Goal: Information Seeking & Learning: Learn about a topic

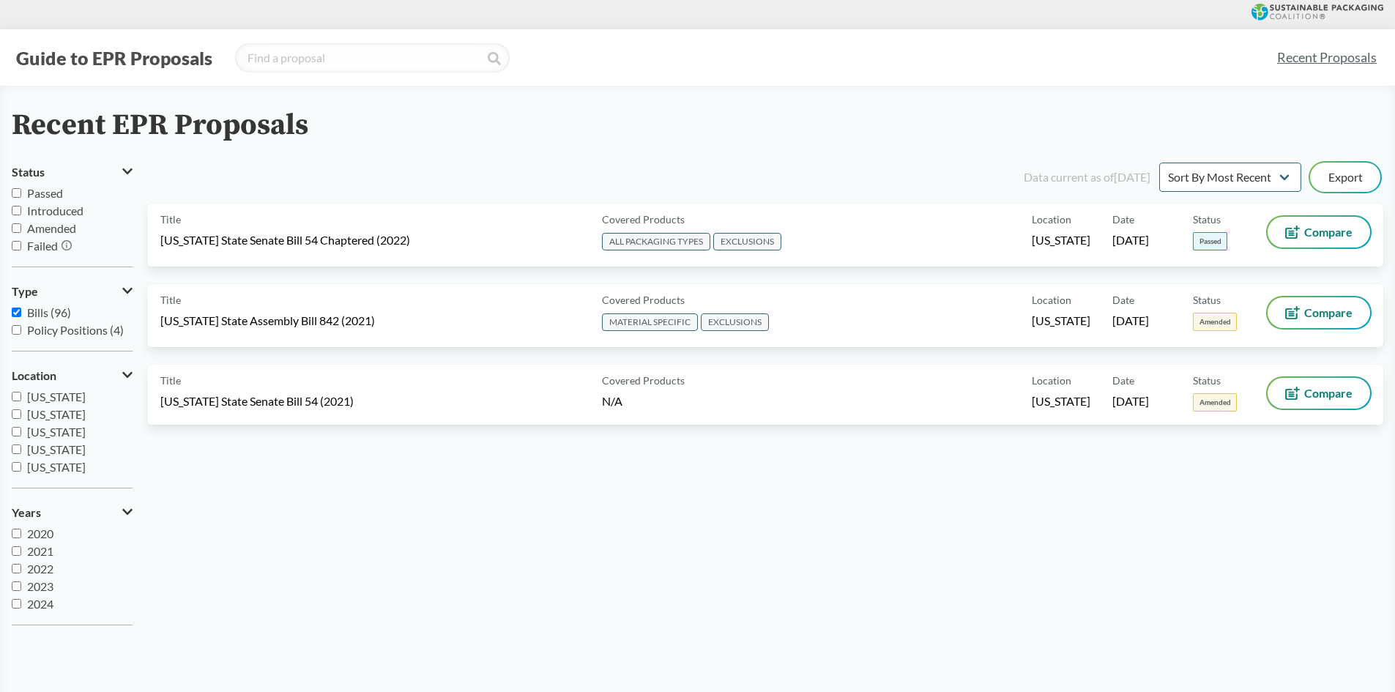
click at [312, 251] on div "Title [US_STATE] State Senate Bill 54 Chaptered (2022)" at bounding box center [378, 235] width 436 height 37
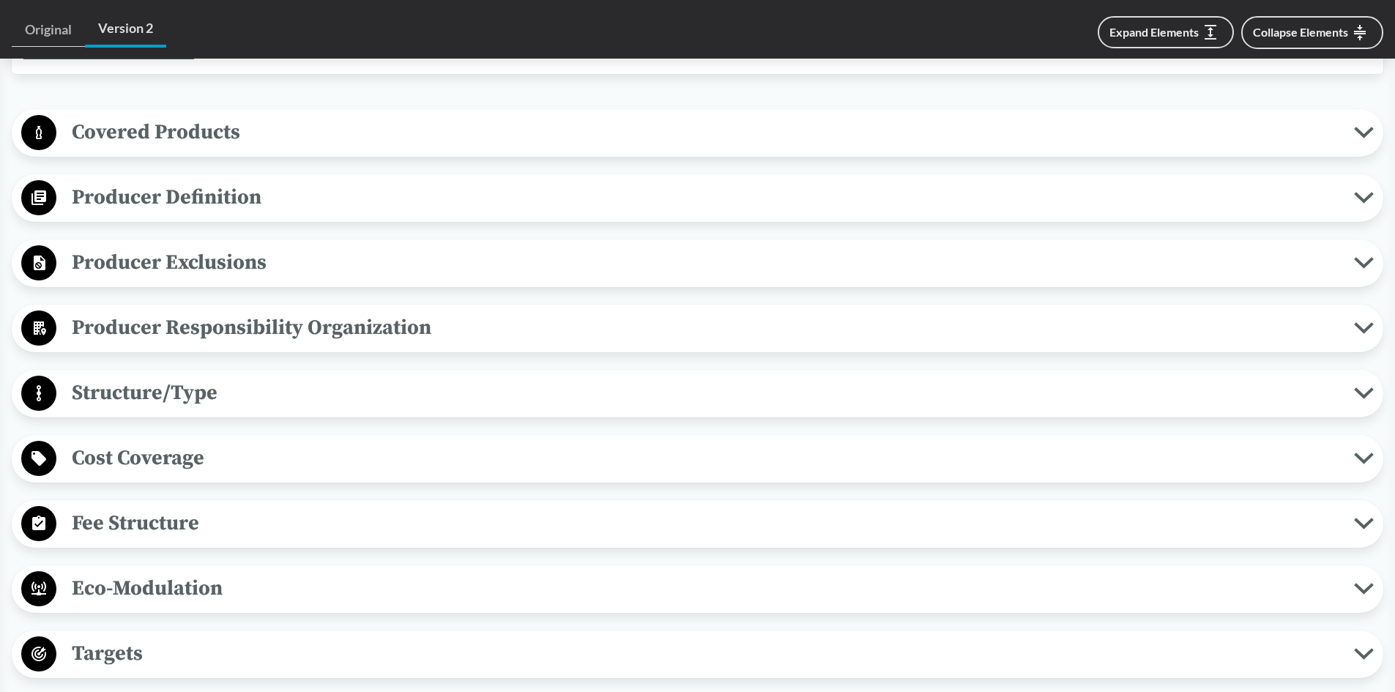
scroll to position [659, 0]
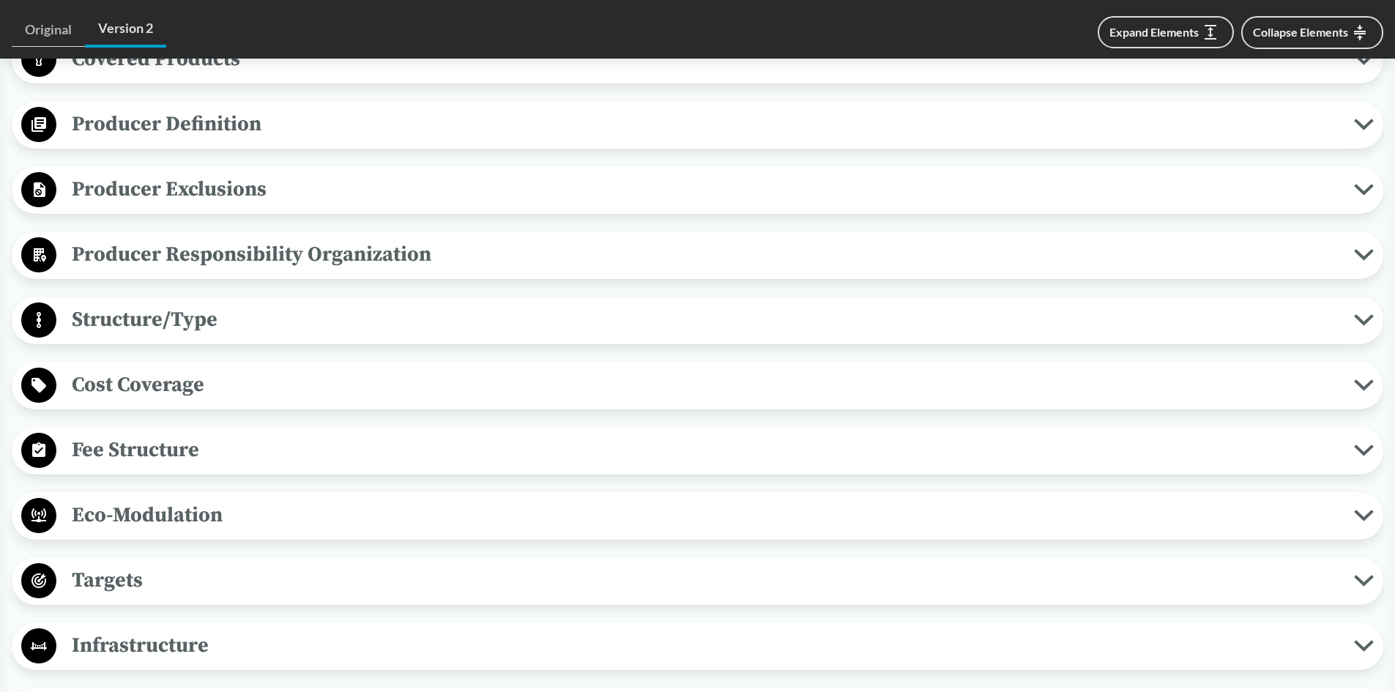
click at [182, 522] on span "Eco-Modulation" at bounding box center [705, 515] width 1298 height 33
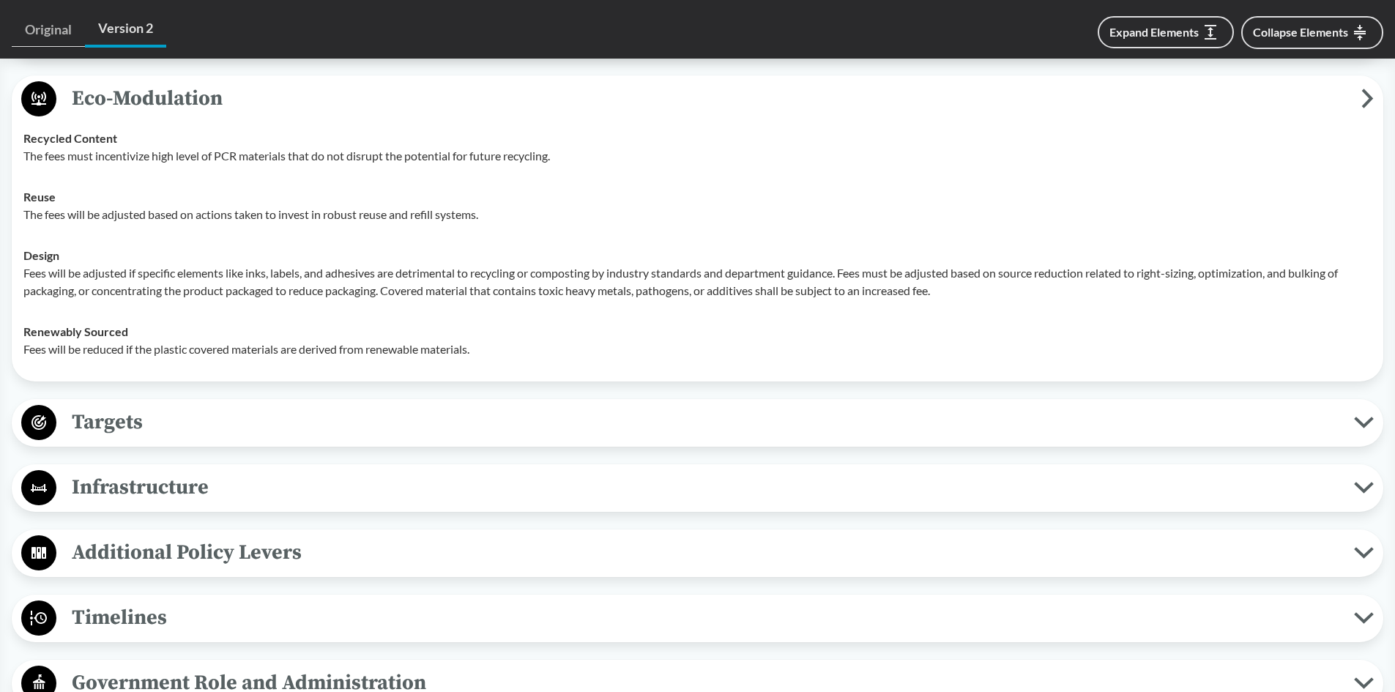
scroll to position [1099, 0]
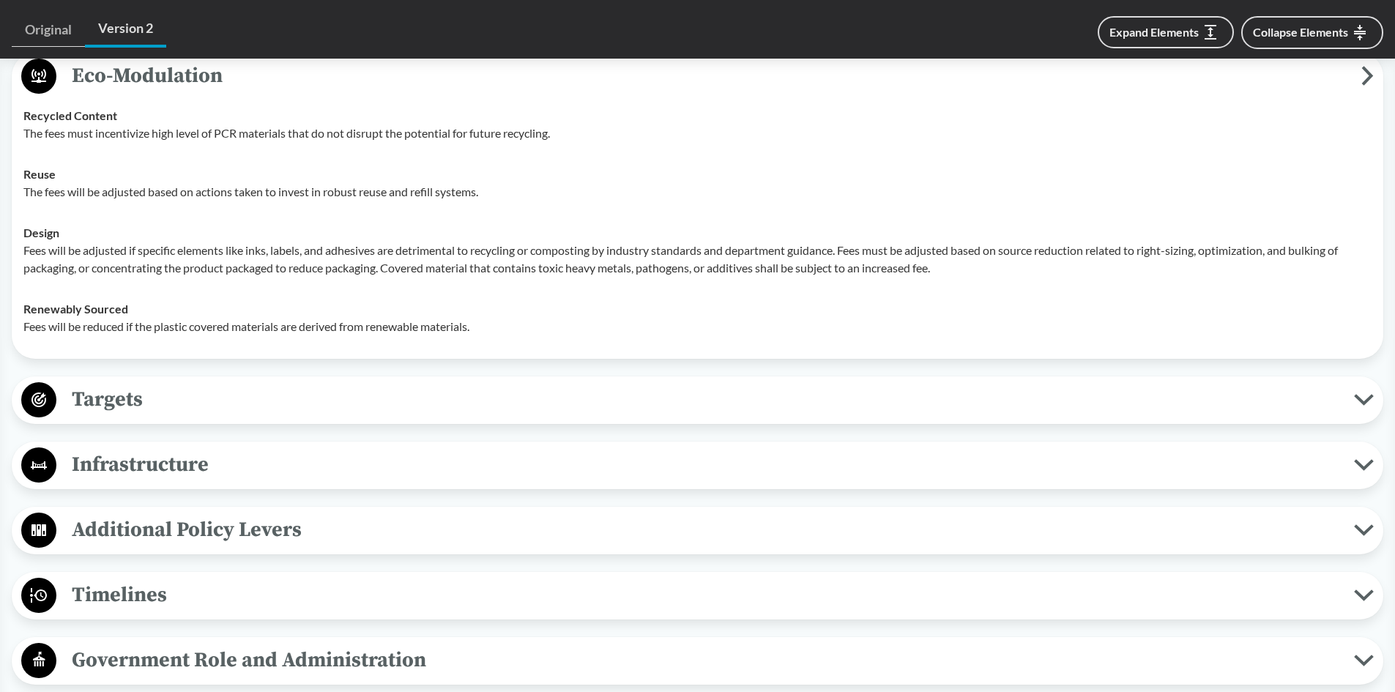
click at [188, 390] on span "Targets" at bounding box center [705, 399] width 1298 height 33
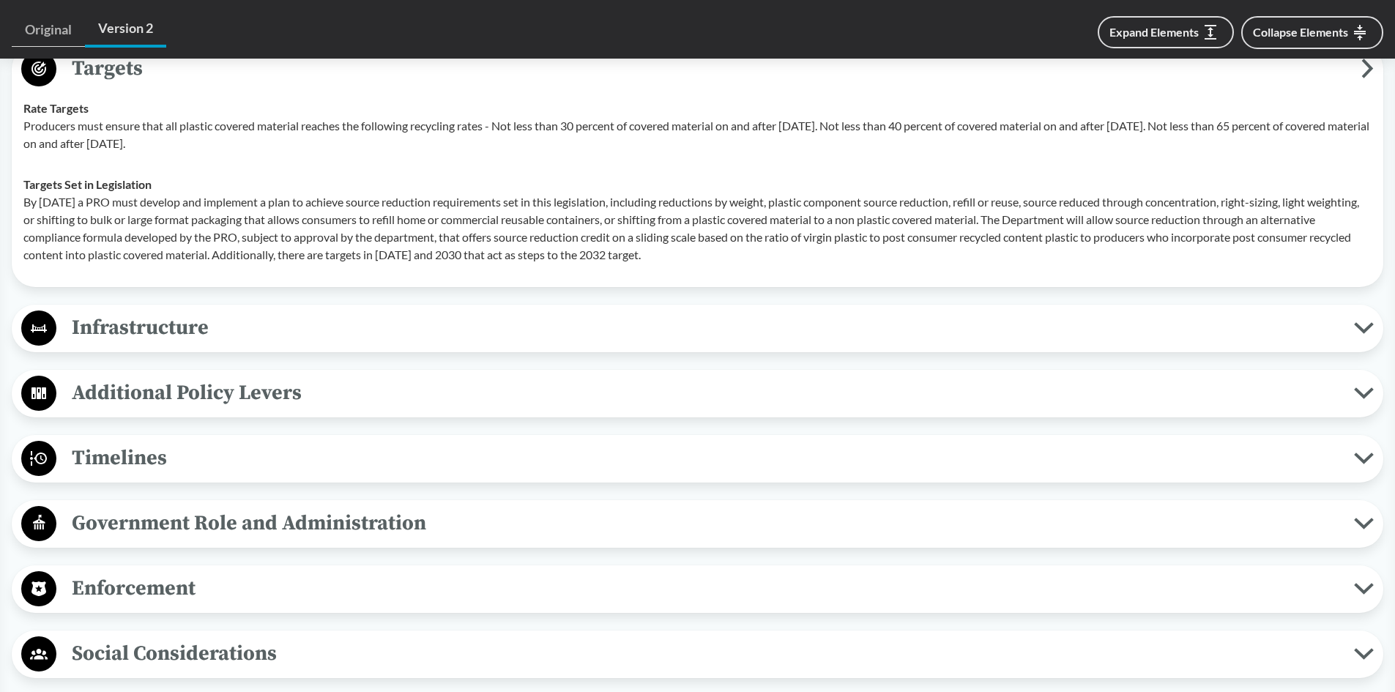
scroll to position [1456, 0]
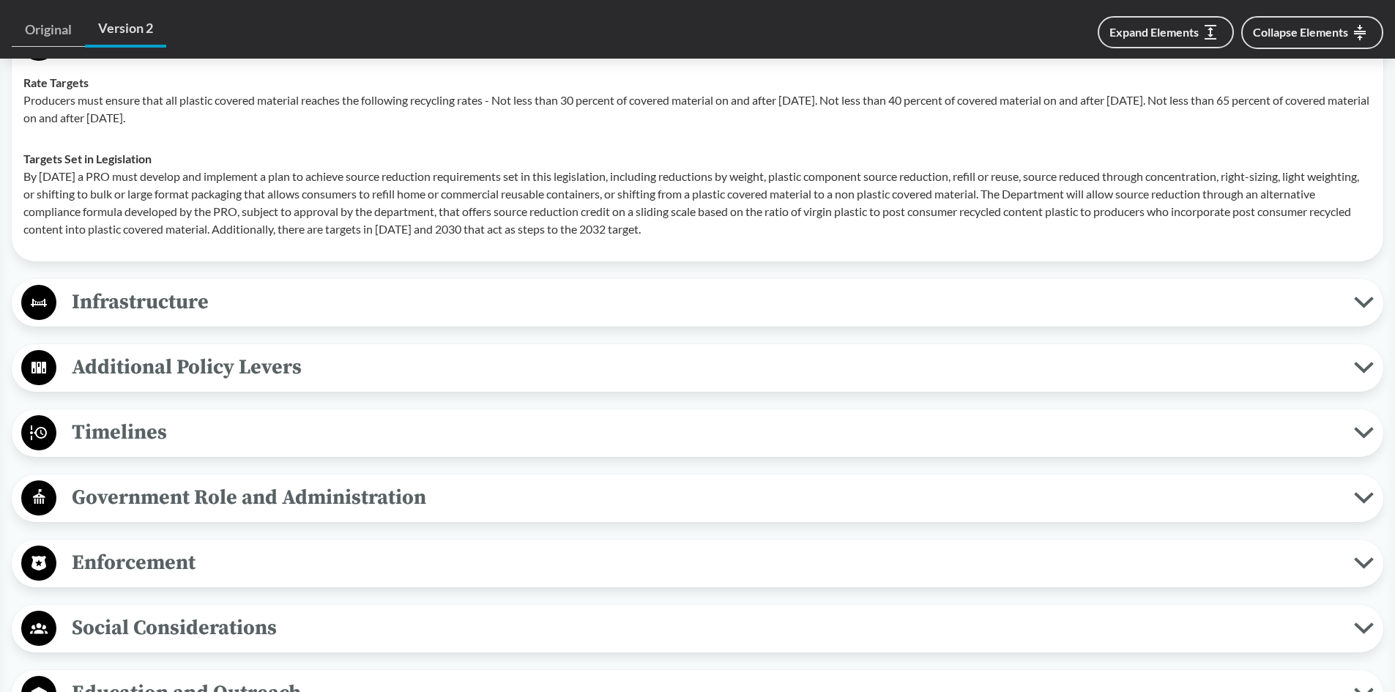
click at [392, 424] on span "Timelines" at bounding box center [705, 432] width 1298 height 33
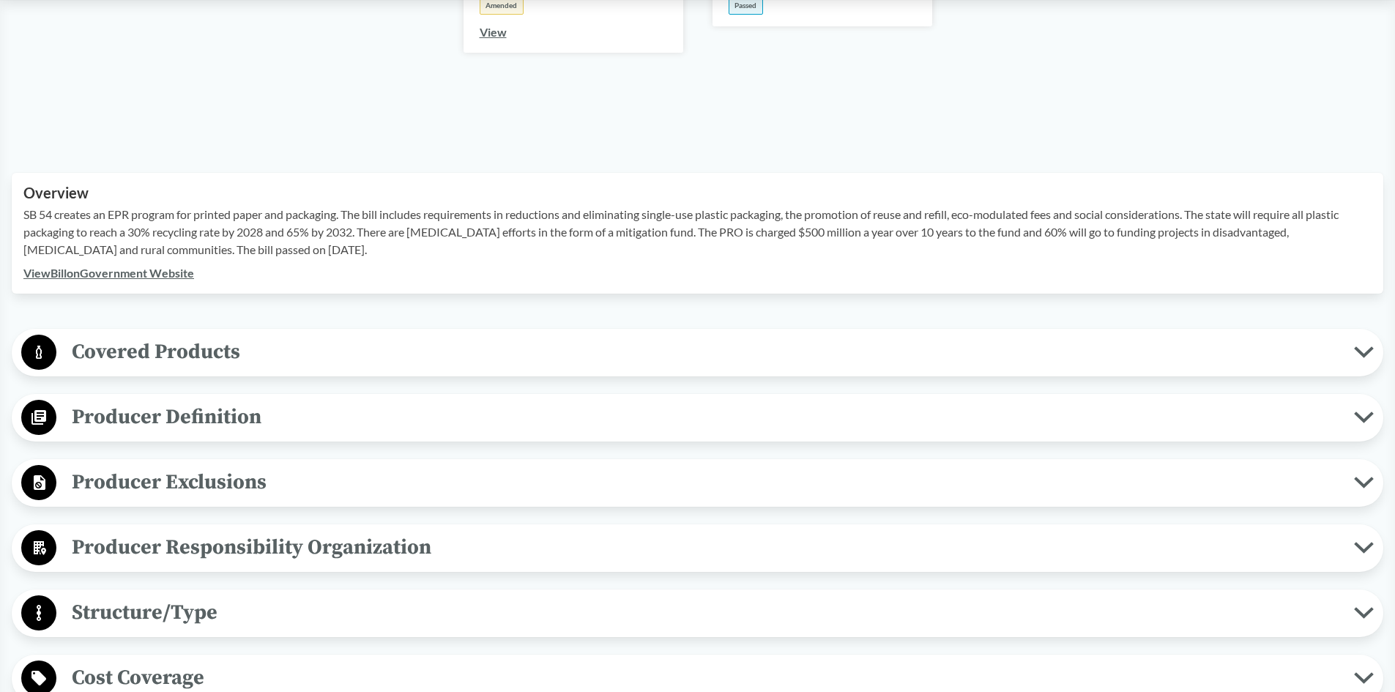
scroll to position [357, 0]
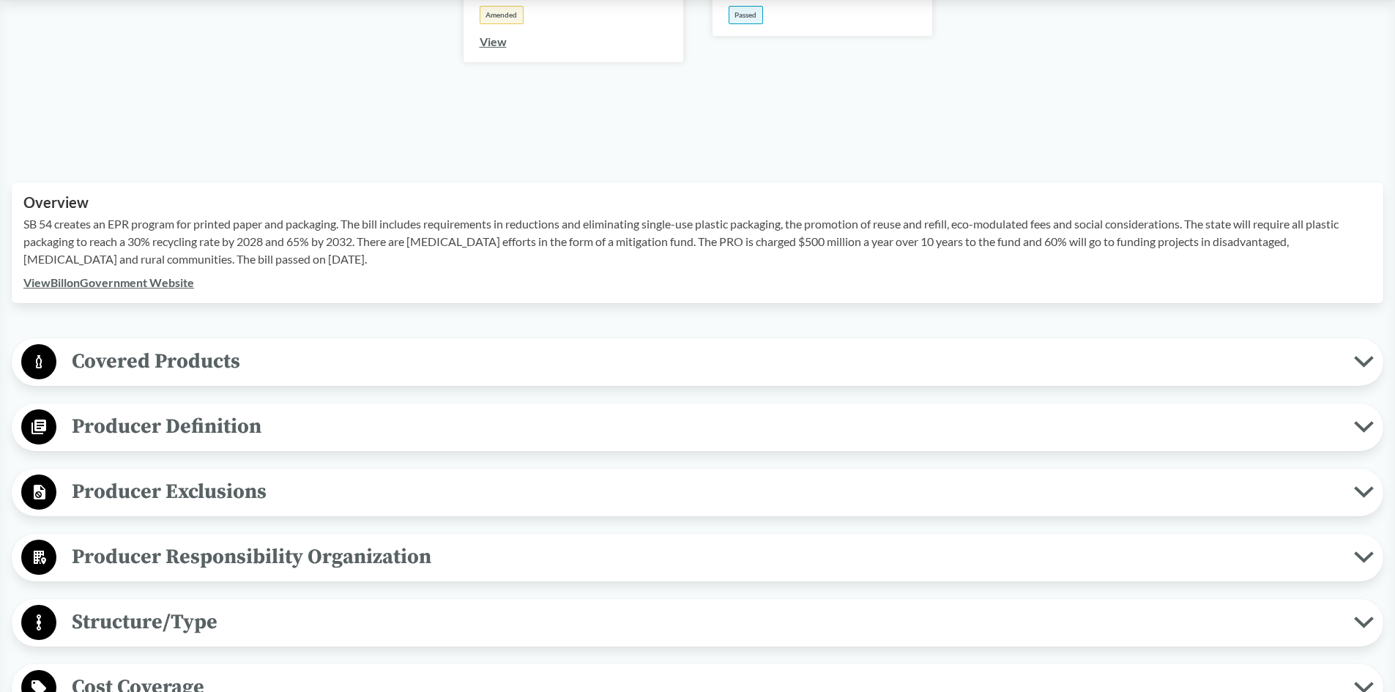
click at [502, 353] on span "Covered Products" at bounding box center [705, 361] width 1298 height 33
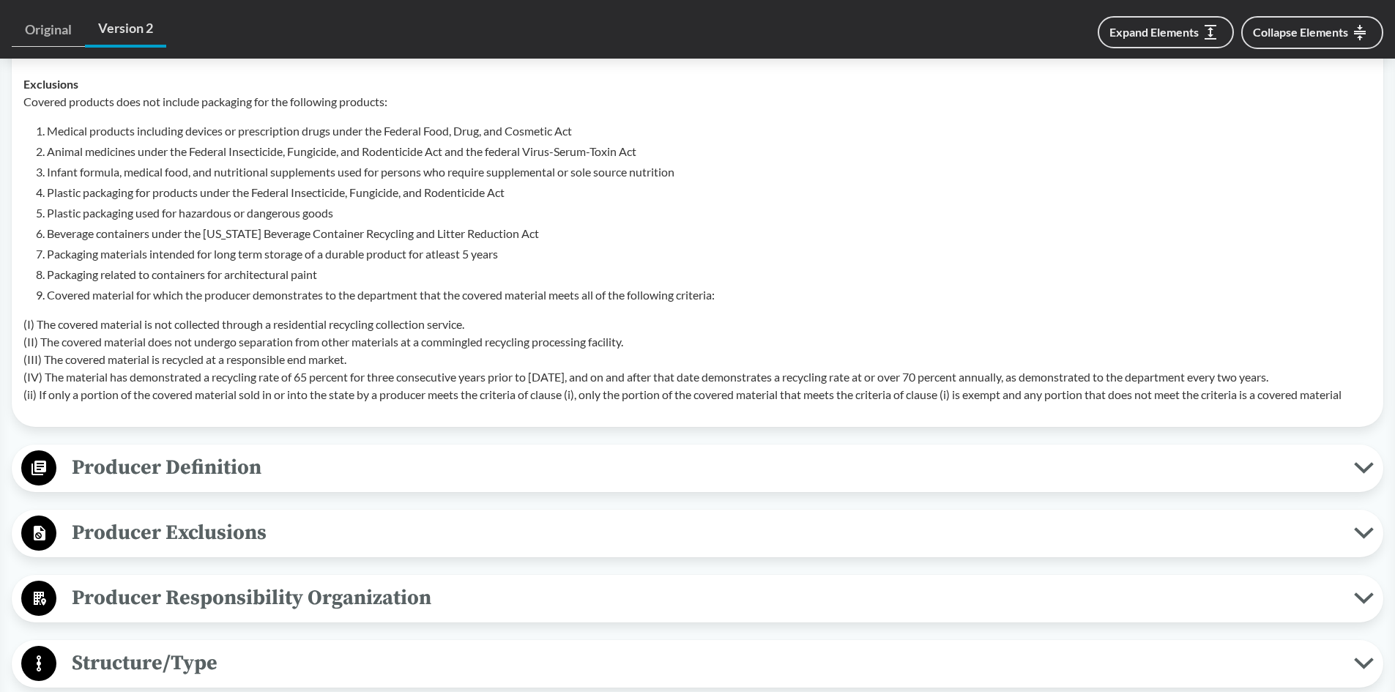
scroll to position [796, 0]
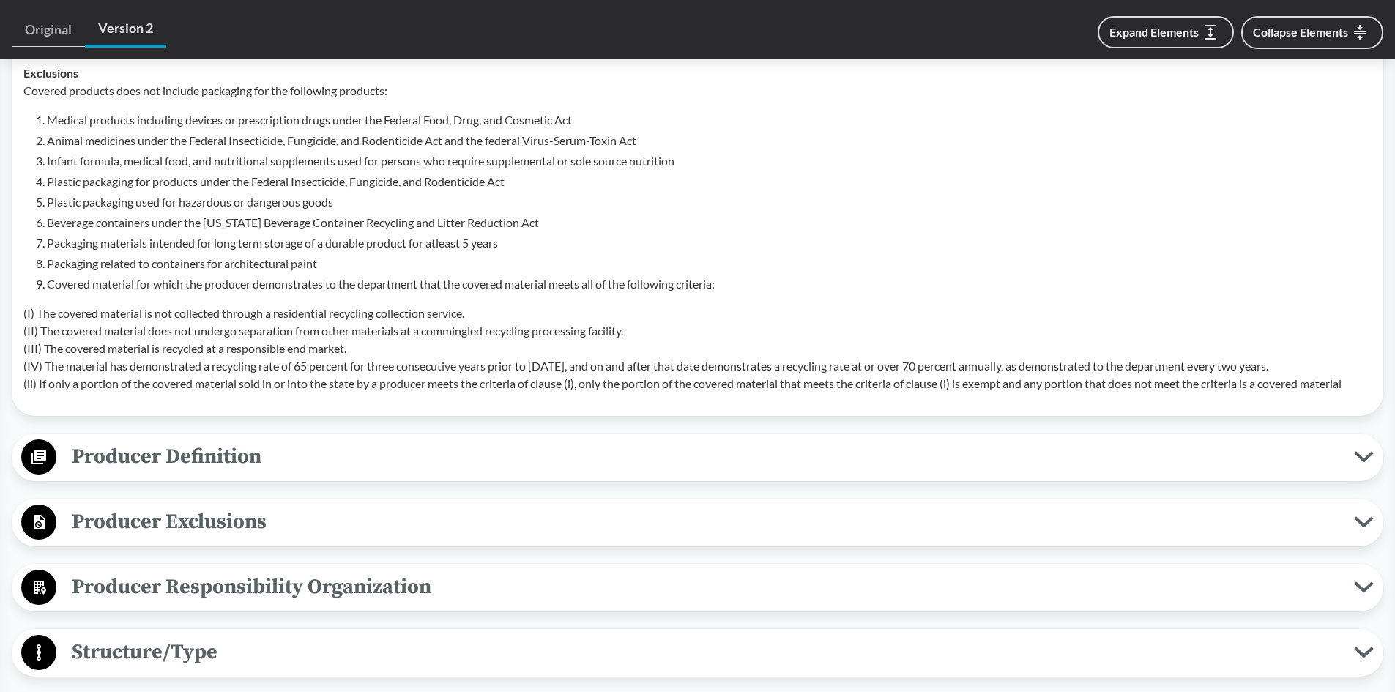
click at [466, 439] on button "Producer Definition" at bounding box center [698, 457] width 1362 height 37
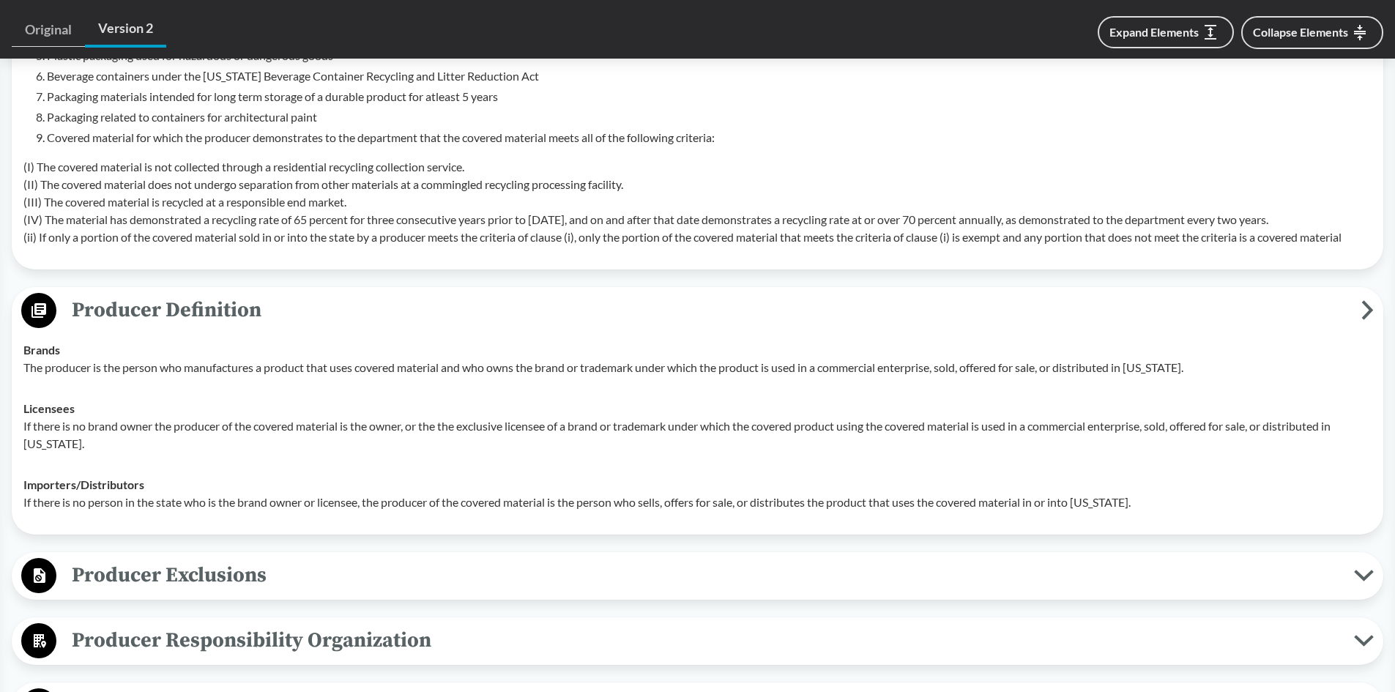
scroll to position [1089, 0]
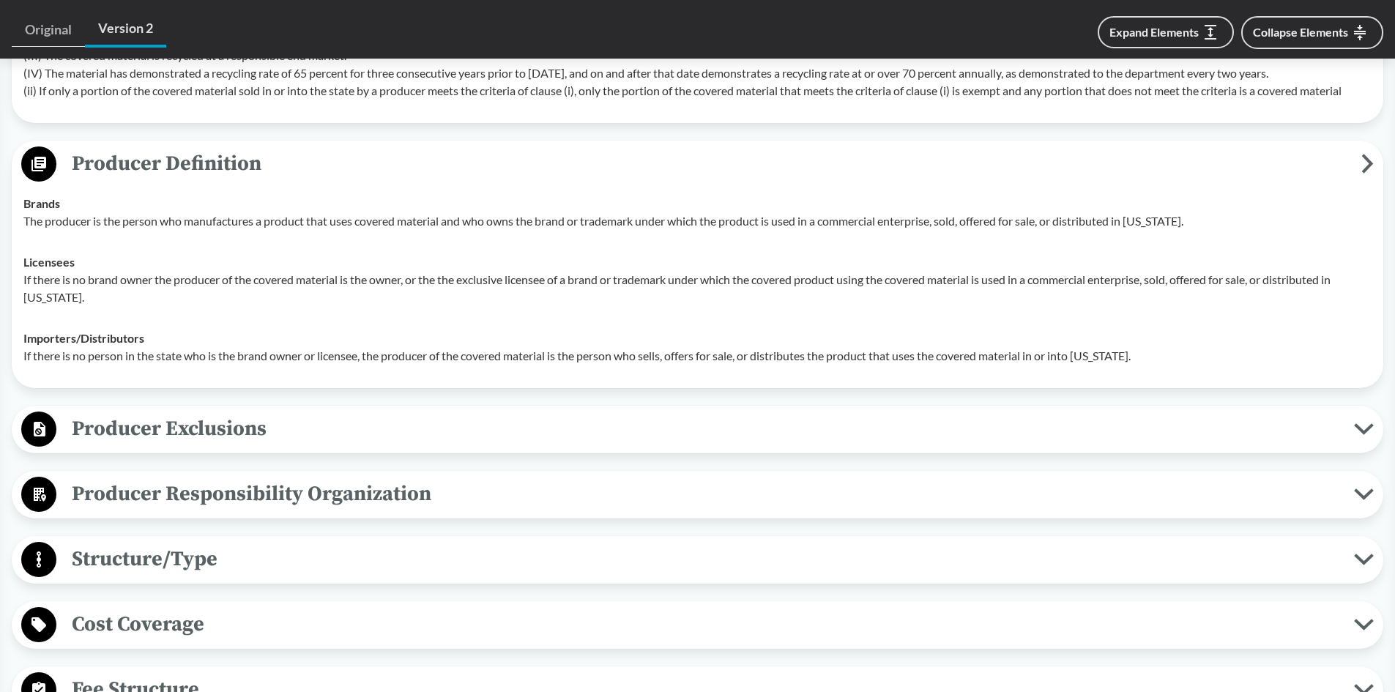
click at [357, 415] on span "Producer Exclusions" at bounding box center [705, 428] width 1298 height 33
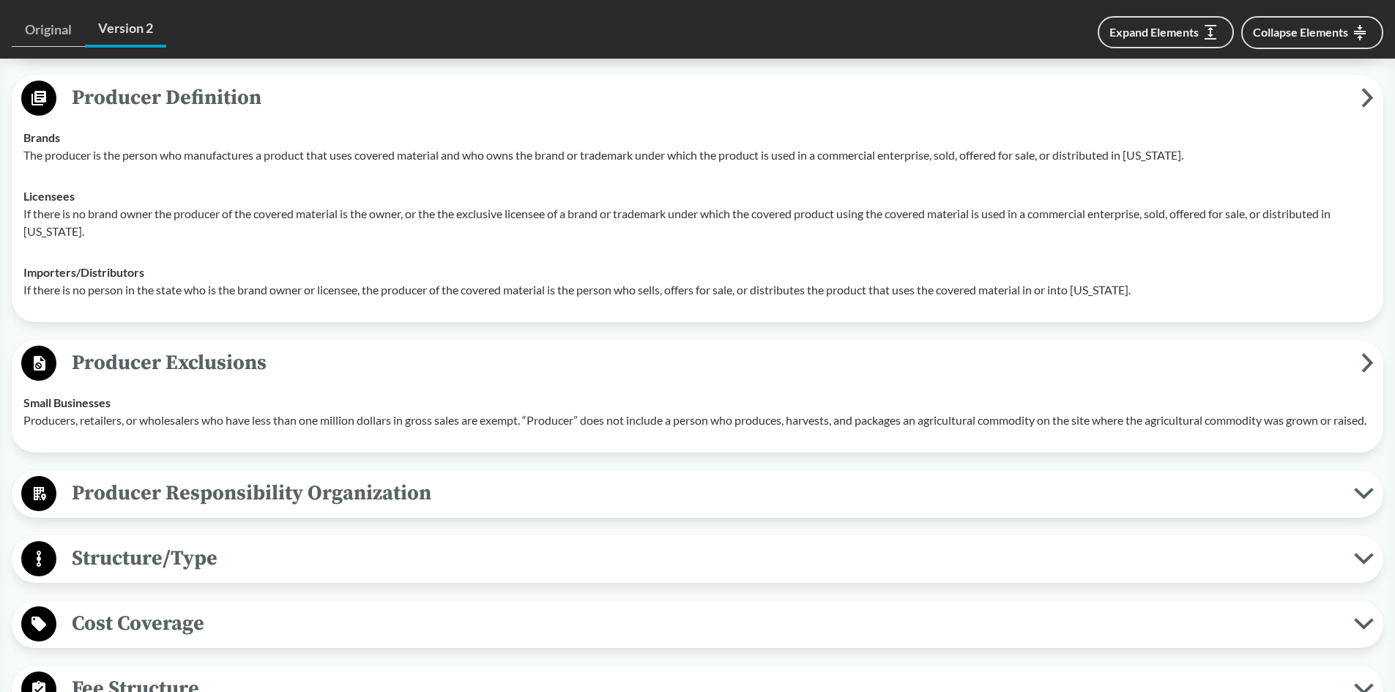
scroll to position [1236, 0]
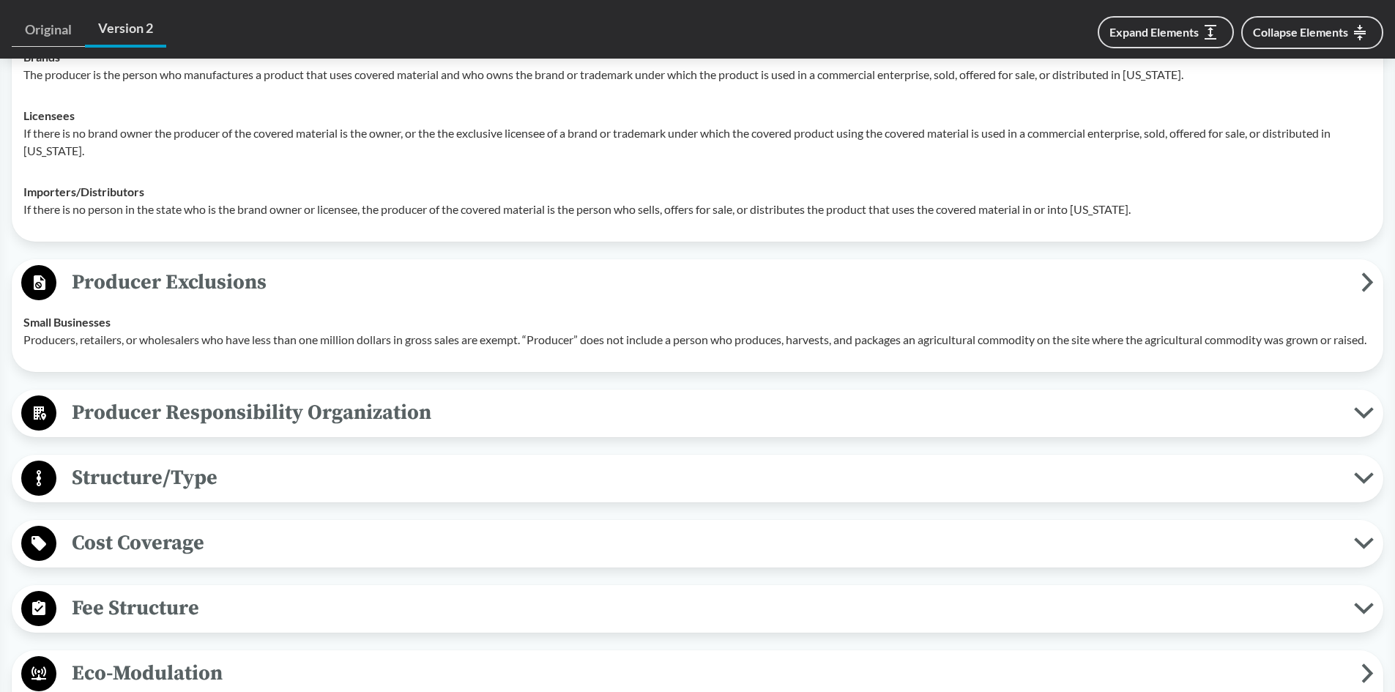
click at [357, 415] on span "Producer Responsibility Organization" at bounding box center [705, 412] width 1298 height 33
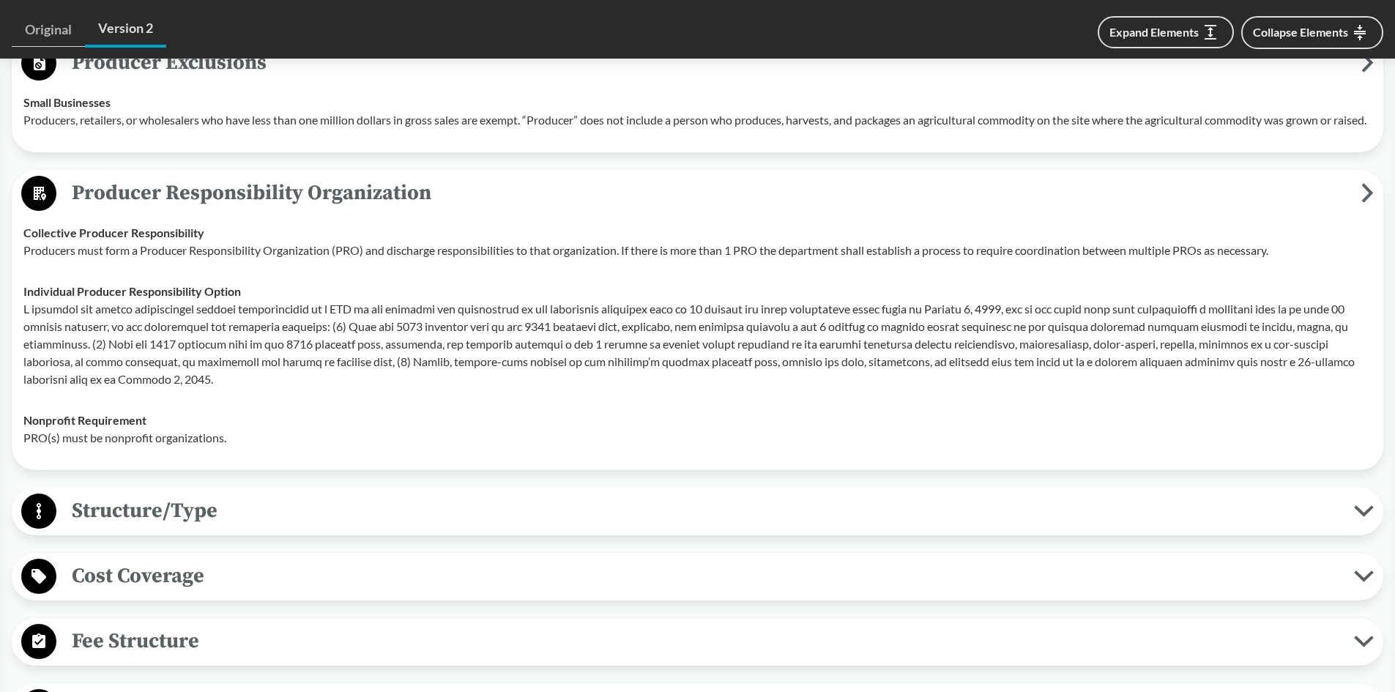
scroll to position [1529, 0]
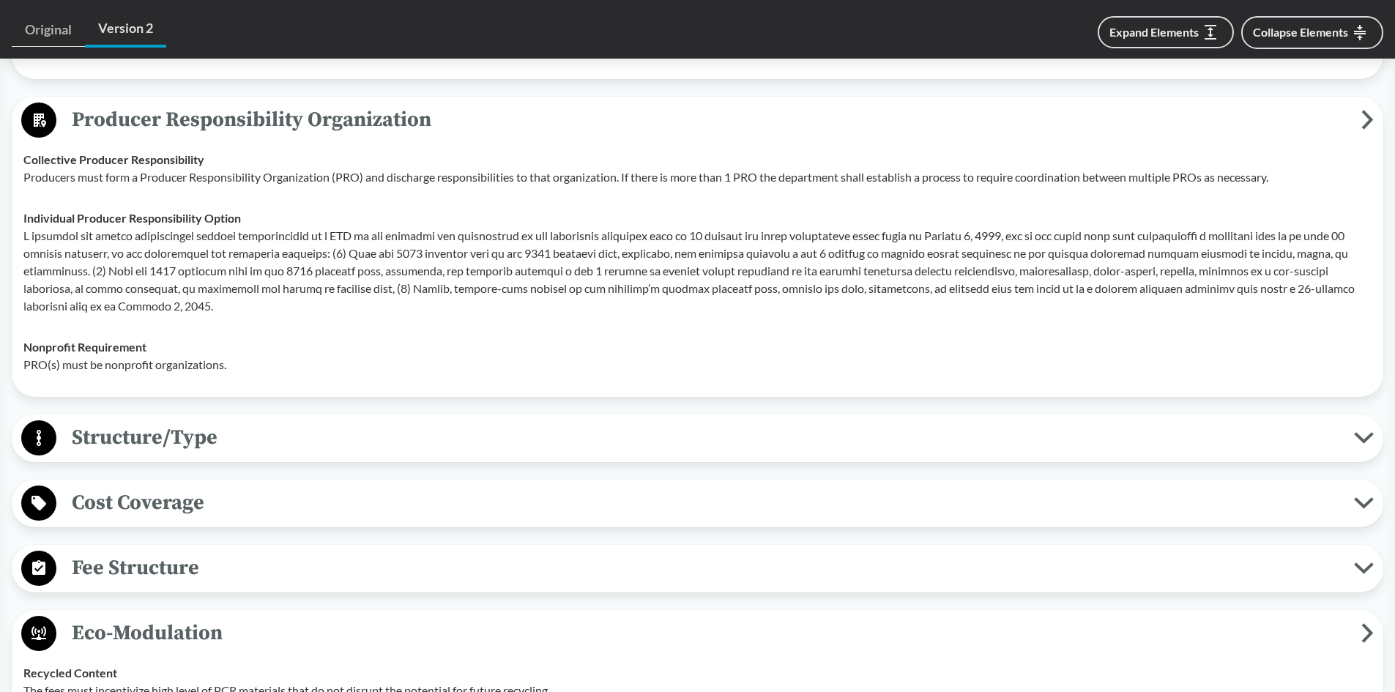
click at [486, 454] on span "Structure/Type" at bounding box center [705, 437] width 1298 height 33
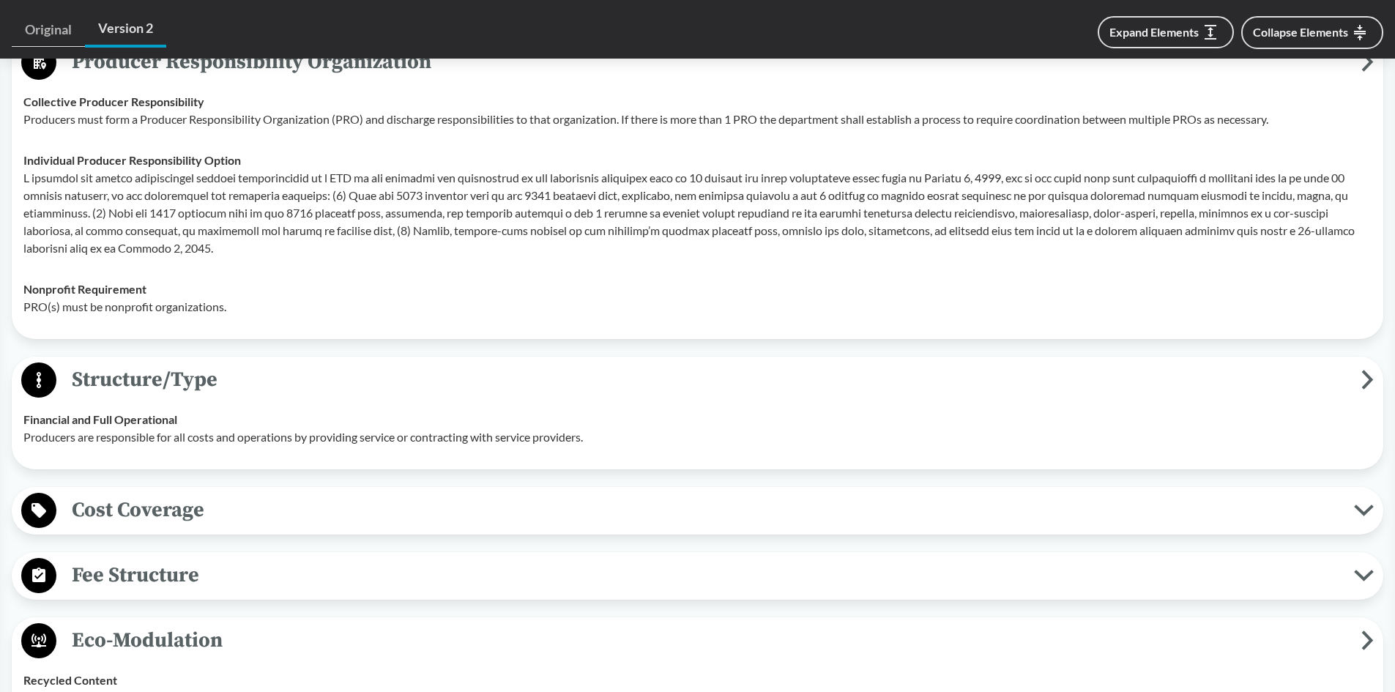
scroll to position [1675, 0]
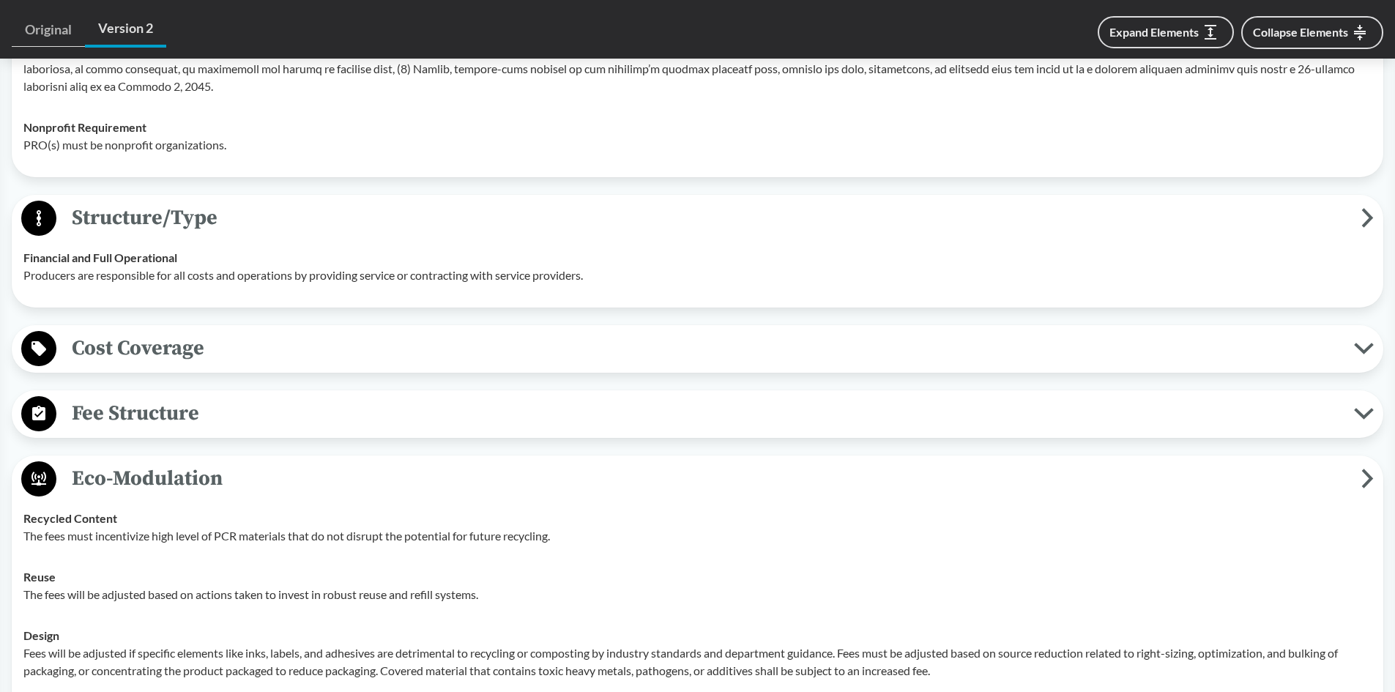
click at [464, 430] on span "Fee Structure" at bounding box center [705, 413] width 1298 height 33
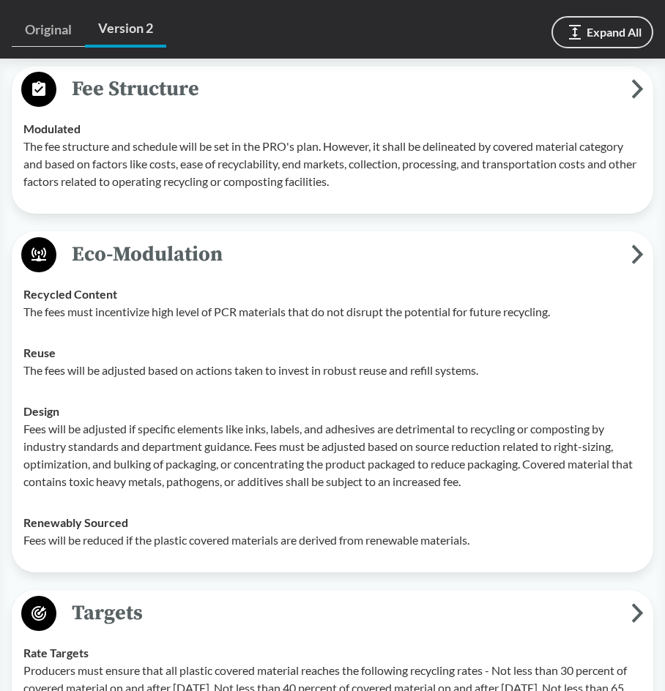
scroll to position [2490, 0]
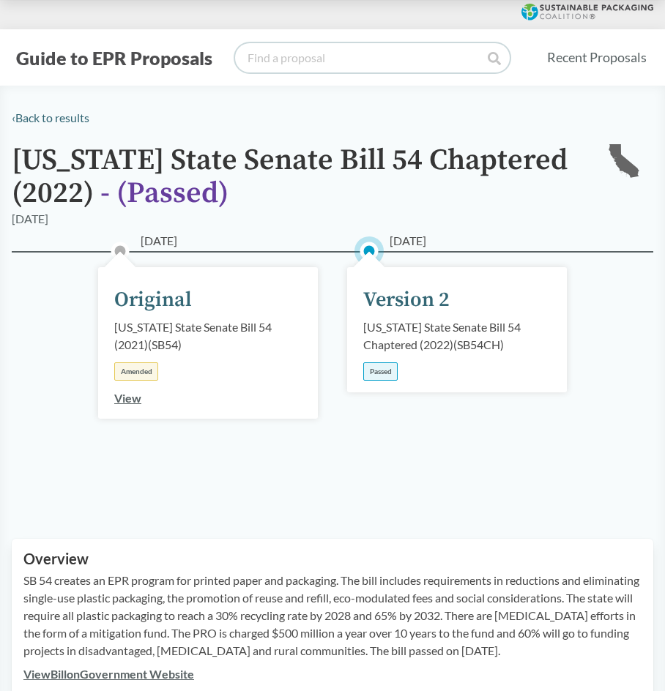
click at [264, 61] on input "search" at bounding box center [372, 57] width 275 height 29
type input "colorado"
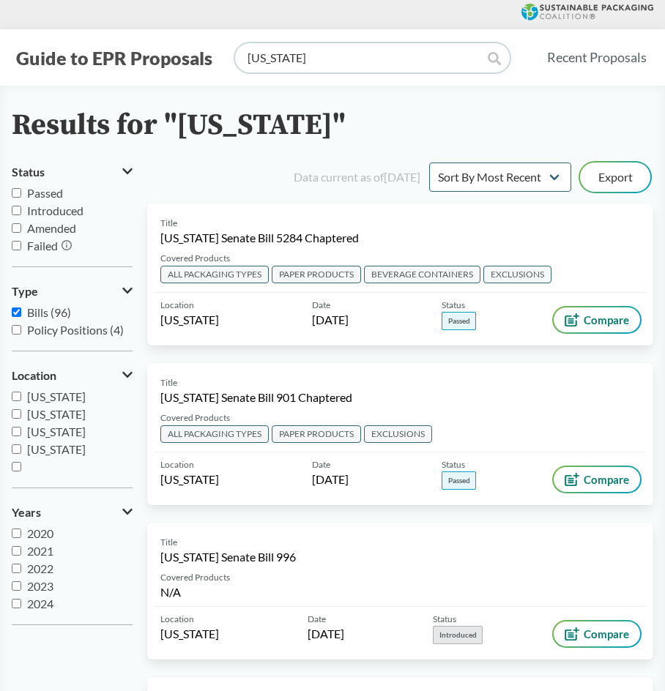
scroll to position [243, 0]
click at [13, 435] on input "[US_STATE]" at bounding box center [17, 435] width 10 height 10
checkbox input "true"
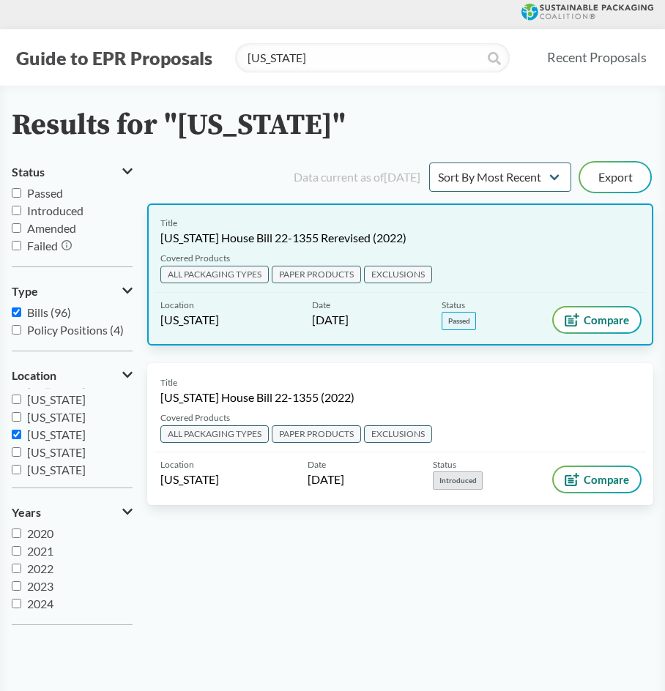
click at [540, 264] on div "Covered Products ALL PACKAGING TYPES PAPER PRODUCTS EXCLUSIONS" at bounding box center [401, 272] width 492 height 41
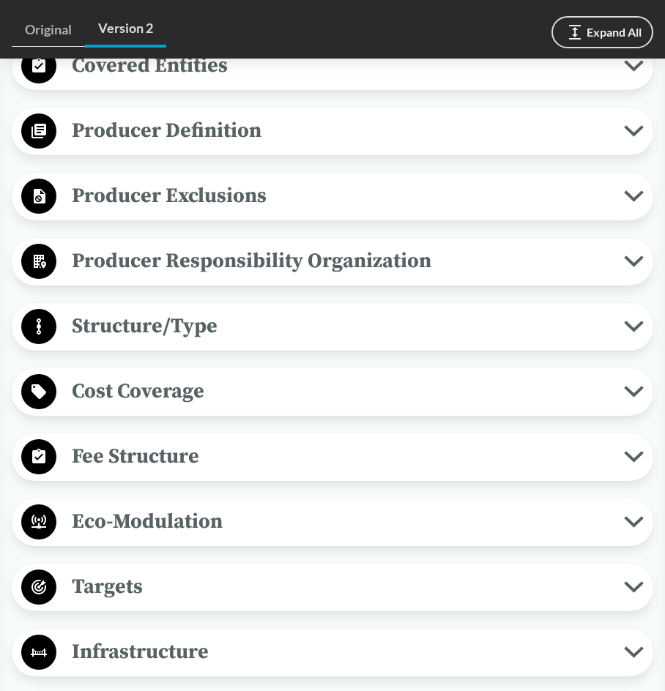
scroll to position [879, 0]
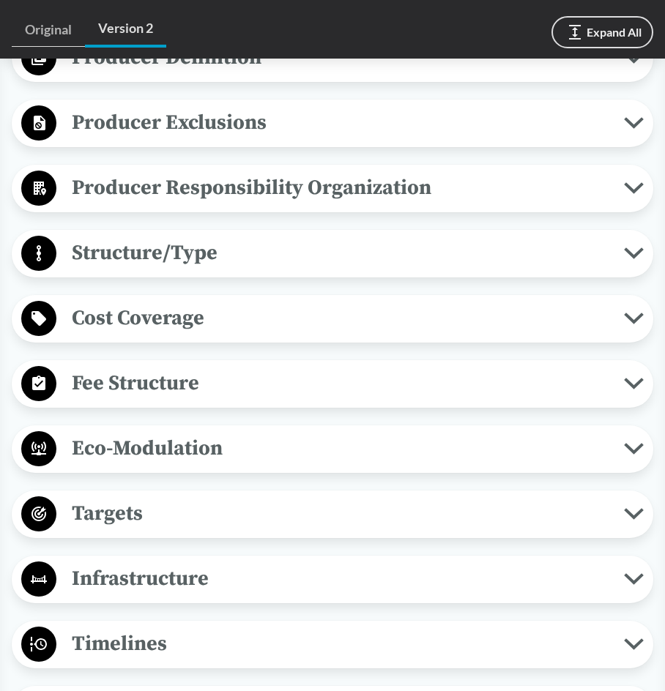
click at [184, 468] on button "Eco-Modulation" at bounding box center [332, 449] width 631 height 37
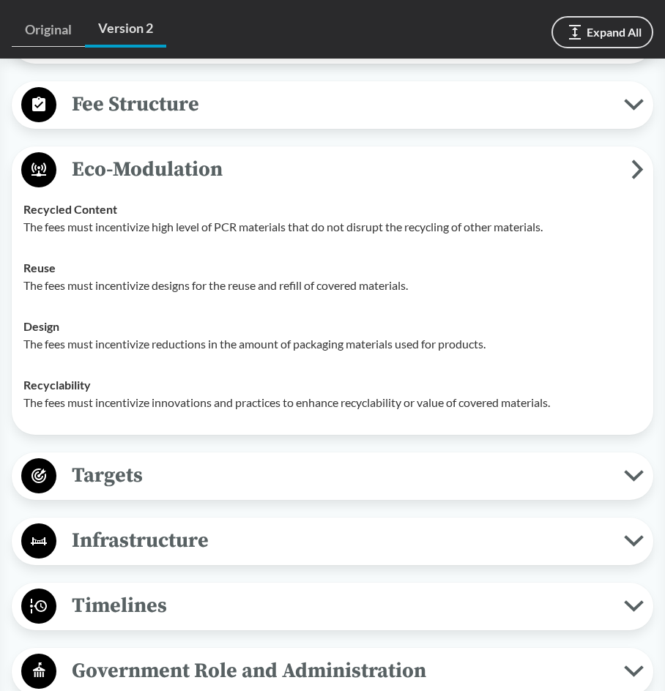
scroll to position [1245, 0]
